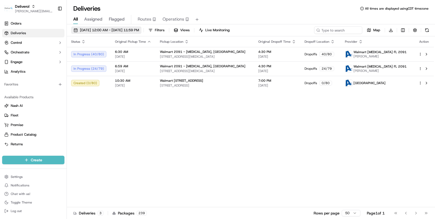
click at [139, 30] on span "[DATE] 12:00 AM - [DATE] 11:59 PM" at bounding box center [109, 30] width 59 height 5
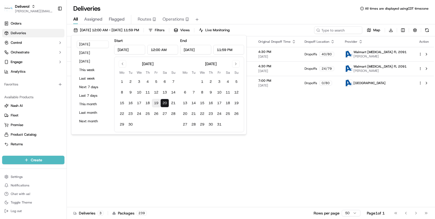
click at [156, 104] on button "19" at bounding box center [156, 103] width 9 height 9
type input "Sep 19, 2025"
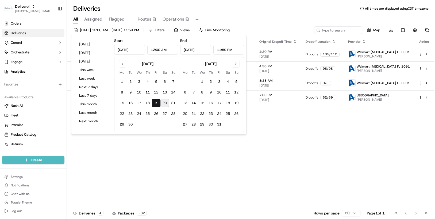
click at [270, 138] on div "Status Original Pickup Time Pickup Location Original Dropoff Time Dropoff Locat…" at bounding box center [250, 121] width 367 height 171
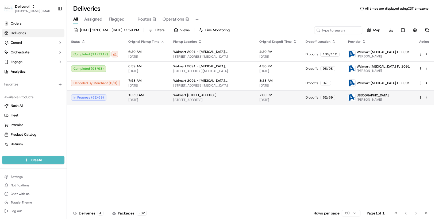
click at [421, 96] on html "Deliverol chris.sexton@deliverol.com Toggle Sidebar Orders Deliveries Control O…" at bounding box center [217, 109] width 435 height 219
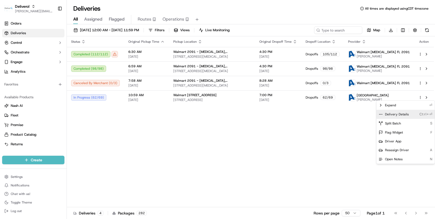
click at [407, 112] on div "Delivery Details Ctrl+⏎" at bounding box center [406, 114] width 58 height 9
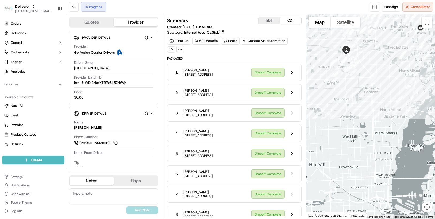
drag, startPoint x: 330, startPoint y: 140, endPoint x: 298, endPoint y: 139, distance: 31.9
click at [298, 139] on div "Quotes Provider Provider Details Hidden ( 2 ) Provider Go Action Courier Driver…" at bounding box center [251, 116] width 368 height 205
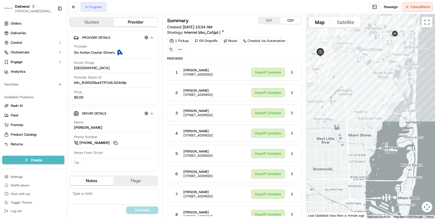
drag, startPoint x: 318, startPoint y: 152, endPoint x: 292, endPoint y: 153, distance: 25.7
click at [292, 153] on div "Quotes Provider Provider Details Hidden ( 2 ) Provider Go Action Courier Driver…" at bounding box center [251, 116] width 368 height 205
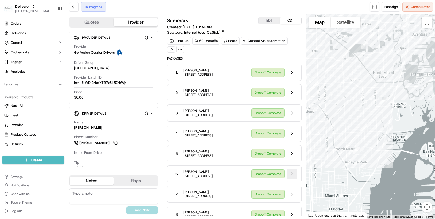
drag, startPoint x: 350, startPoint y: 127, endPoint x: 294, endPoint y: 191, distance: 84.8
click at [294, 191] on div "Quotes Provider Provider Details Hidden ( 2 ) Provider Go Action Courier Driver…" at bounding box center [251, 116] width 368 height 205
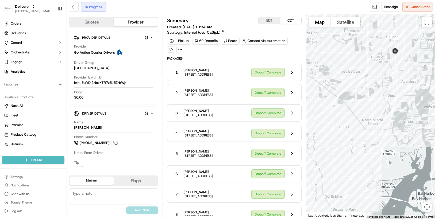
drag, startPoint x: 354, startPoint y: 99, endPoint x: 344, endPoint y: 147, distance: 49.6
click at [344, 147] on div at bounding box center [370, 116] width 129 height 205
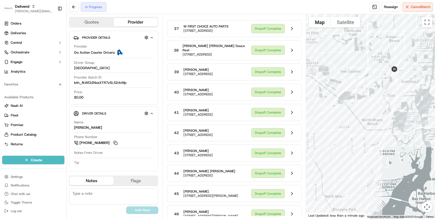
scroll to position [803, 0]
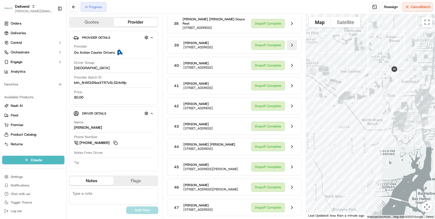
click at [290, 50] on button at bounding box center [292, 45] width 10 height 10
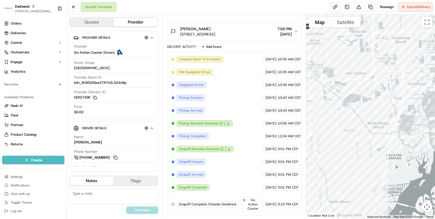
scroll to position [153, 0]
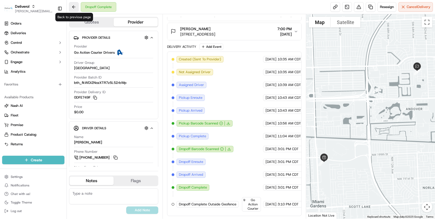
click at [74, 5] on button at bounding box center [74, 7] width 10 height 10
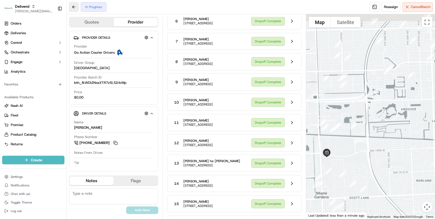
scroll to position [803, 0]
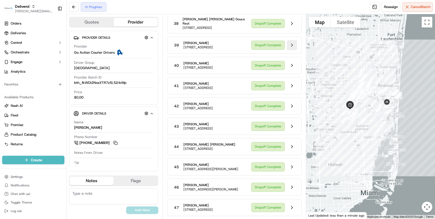
click at [293, 50] on button at bounding box center [292, 45] width 10 height 10
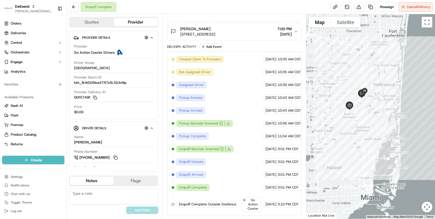
scroll to position [153, 0]
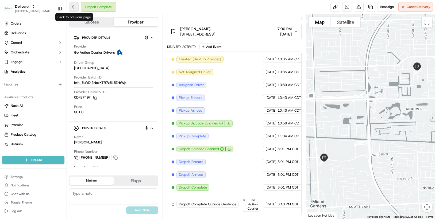
click at [74, 7] on button at bounding box center [74, 7] width 10 height 10
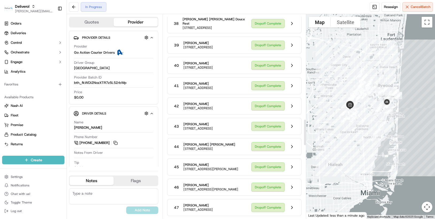
scroll to position [829, 0]
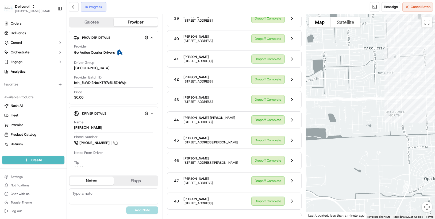
drag, startPoint x: 367, startPoint y: 63, endPoint x: 326, endPoint y: 180, distance: 124.2
click at [326, 180] on div at bounding box center [370, 116] width 129 height 205
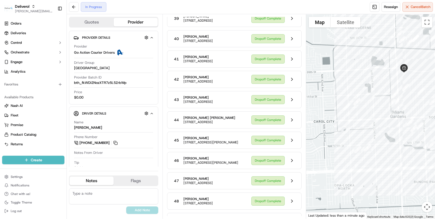
drag, startPoint x: 359, startPoint y: 98, endPoint x: 308, endPoint y: 171, distance: 89.0
click at [308, 171] on div at bounding box center [370, 116] width 129 height 205
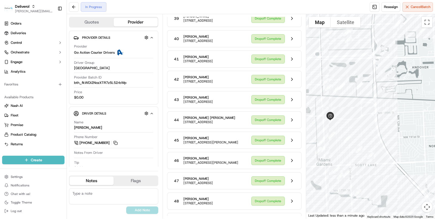
drag, startPoint x: 349, startPoint y: 78, endPoint x: 294, endPoint y: 121, distance: 70.1
click at [294, 121] on div "Quotes Provider Provider Details Hidden ( 2 ) Provider Go Action Courier Driver…" at bounding box center [251, 116] width 368 height 205
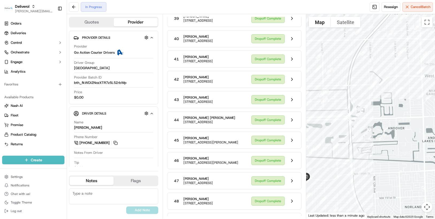
drag, startPoint x: 360, startPoint y: 119, endPoint x: 331, endPoint y: 182, distance: 69.7
click at [331, 182] on div at bounding box center [370, 116] width 129 height 205
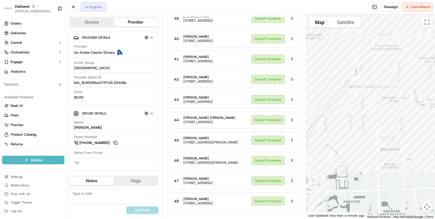
drag, startPoint x: 355, startPoint y: 114, endPoint x: 312, endPoint y: 181, distance: 79.0
click at [312, 181] on div at bounding box center [370, 116] width 129 height 205
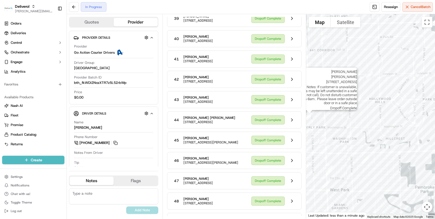
drag, startPoint x: 362, startPoint y: 78, endPoint x: 312, endPoint y: 120, distance: 64.8
click at [312, 120] on img "47" at bounding box center [309, 116] width 11 height 11
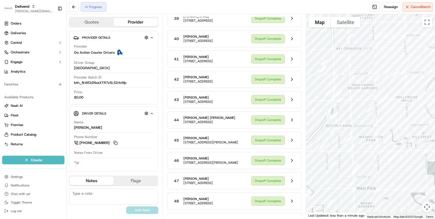
drag, startPoint x: 377, startPoint y: 119, endPoint x: 406, endPoint y: 117, distance: 28.4
click at [406, 117] on div at bounding box center [370, 116] width 129 height 205
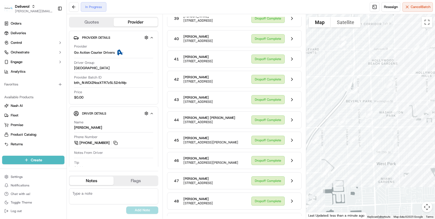
drag, startPoint x: 344, startPoint y: 155, endPoint x: 362, endPoint y: 130, distance: 31.4
click at [362, 130] on div at bounding box center [370, 116] width 129 height 205
click at [290, 44] on button at bounding box center [292, 39] width 10 height 10
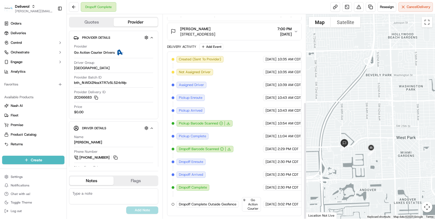
scroll to position [153, 0]
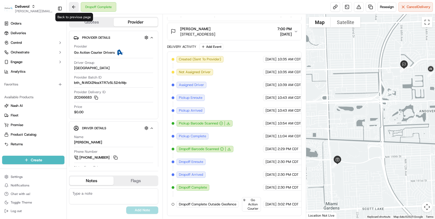
click at [70, 6] on button at bounding box center [74, 7] width 10 height 10
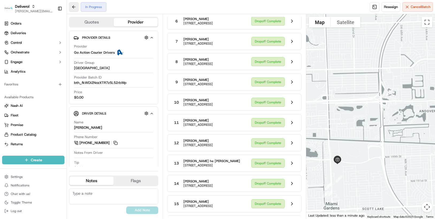
scroll to position [829, 0]
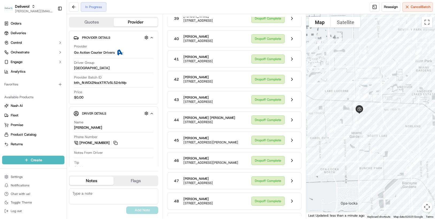
drag, startPoint x: 363, startPoint y: 97, endPoint x: 285, endPoint y: 128, distance: 83.7
click at [285, 128] on div "Quotes Provider Provider Details Hidden ( 2 ) Provider Go Action Courier Driver…" at bounding box center [251, 116] width 368 height 205
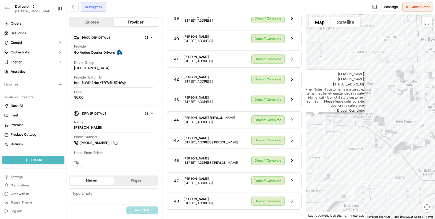
drag, startPoint x: 374, startPoint y: 102, endPoint x: 317, endPoint y: 124, distance: 60.8
click at [317, 124] on img "69" at bounding box center [316, 118] width 11 height 11
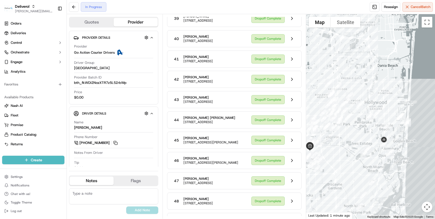
drag, startPoint x: 338, startPoint y: 108, endPoint x: 327, endPoint y: 142, distance: 36.0
click at [327, 142] on div at bounding box center [370, 116] width 129 height 205
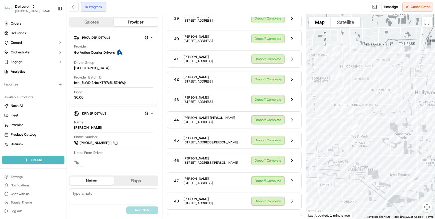
drag, startPoint x: 341, startPoint y: 109, endPoint x: 361, endPoint y: 120, distance: 22.6
click at [361, 120] on div at bounding box center [370, 116] width 129 height 205
click at [290, 105] on button at bounding box center [292, 100] width 10 height 10
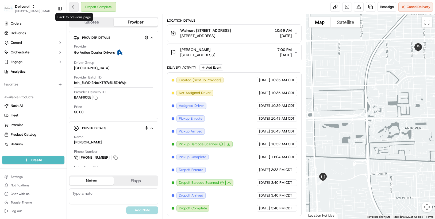
click at [72, 7] on button at bounding box center [74, 7] width 10 height 10
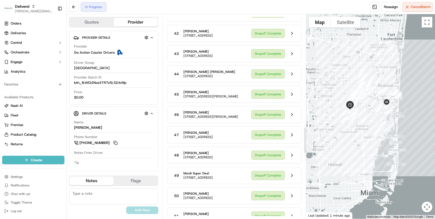
scroll to position [883, 0]
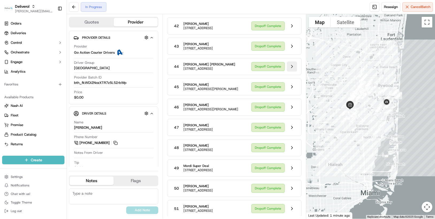
click at [293, 72] on button at bounding box center [292, 67] width 10 height 10
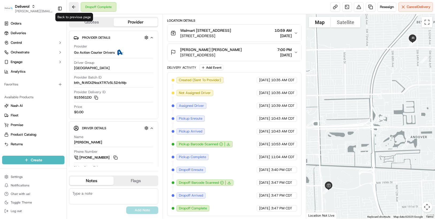
click at [72, 8] on button at bounding box center [74, 7] width 10 height 10
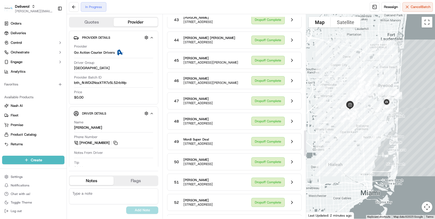
scroll to position [910, 0]
click at [293, 86] on button at bounding box center [292, 80] width 10 height 10
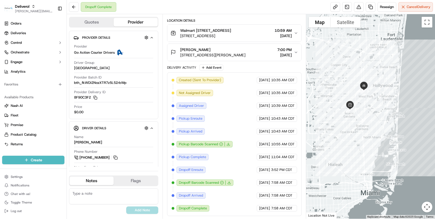
scroll to position [132, 0]
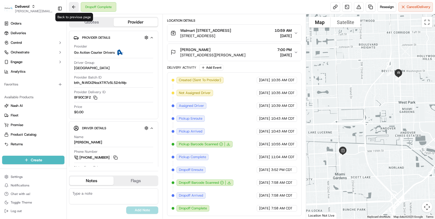
click at [74, 6] on button at bounding box center [74, 7] width 10 height 10
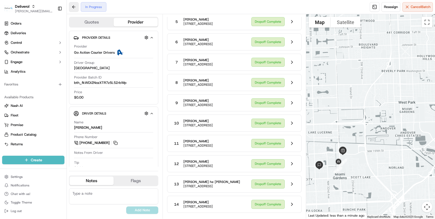
scroll to position [910, 0]
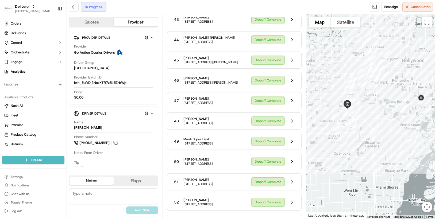
drag, startPoint x: 330, startPoint y: 51, endPoint x: 309, endPoint y: 53, distance: 21.2
click at [309, 53] on div at bounding box center [370, 116] width 129 height 205
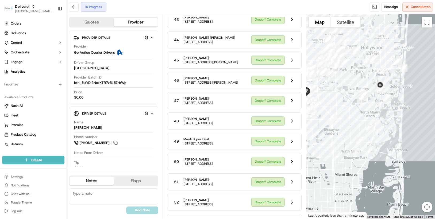
drag, startPoint x: 372, startPoint y: 117, endPoint x: 330, endPoint y: 103, distance: 43.3
click at [330, 103] on div at bounding box center [370, 116] width 129 height 205
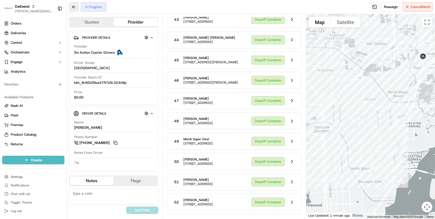
click at [71, 7] on button at bounding box center [74, 7] width 10 height 10
